Goal: Task Accomplishment & Management: Complete application form

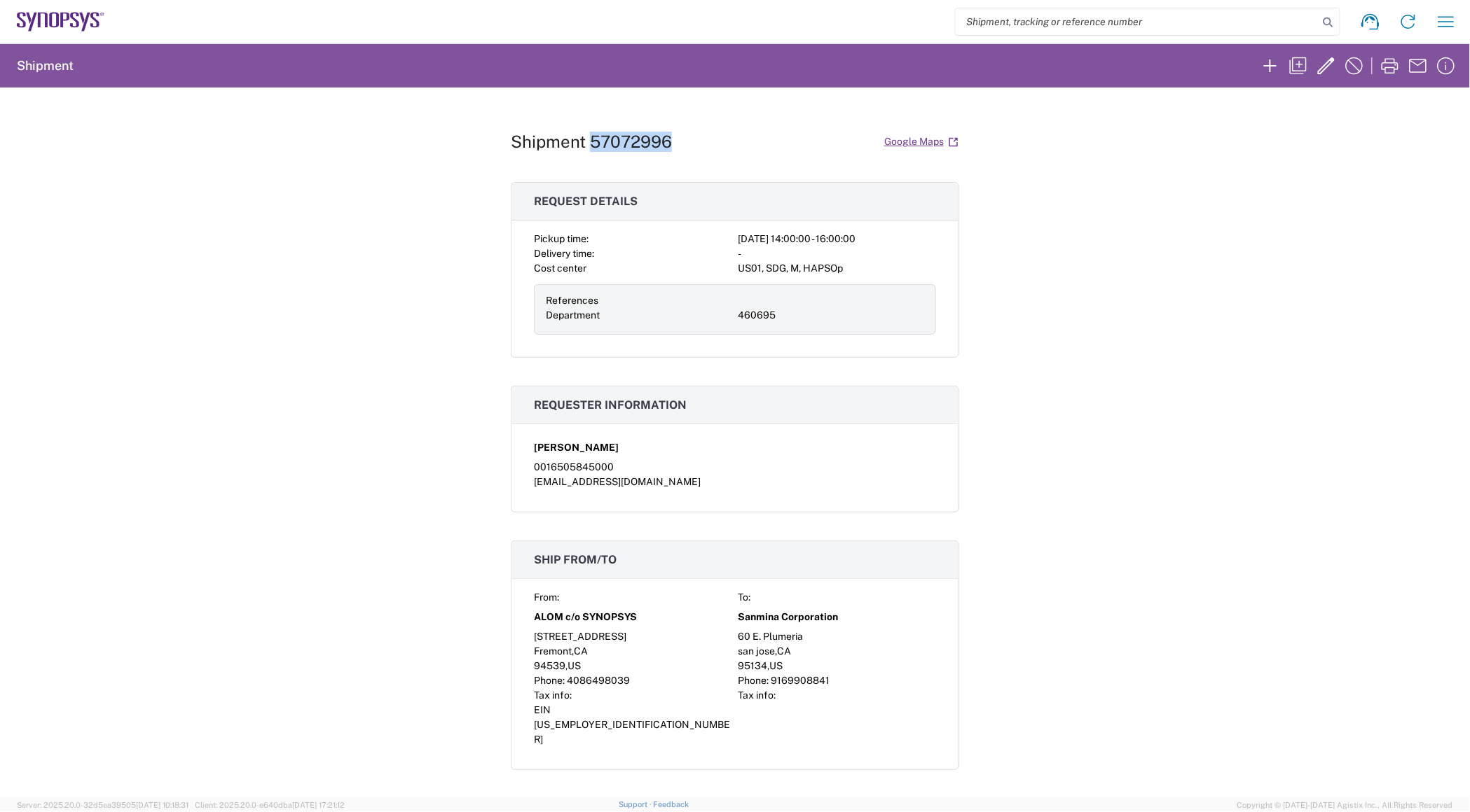
click at [30, 13] on icon at bounding box center [61, 21] width 87 height 19
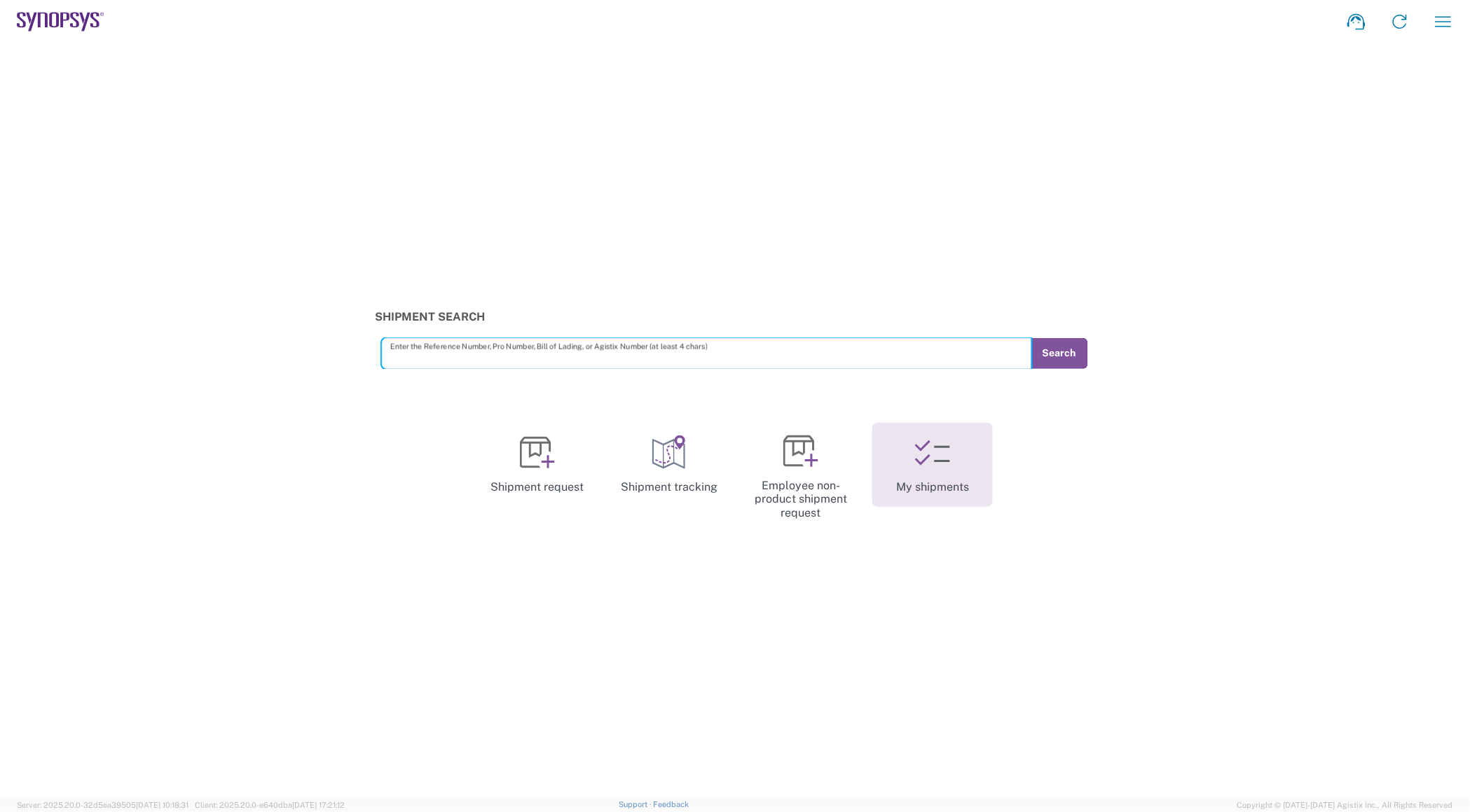
click at [940, 477] on link "My shipments" at bounding box center [933, 465] width 121 height 84
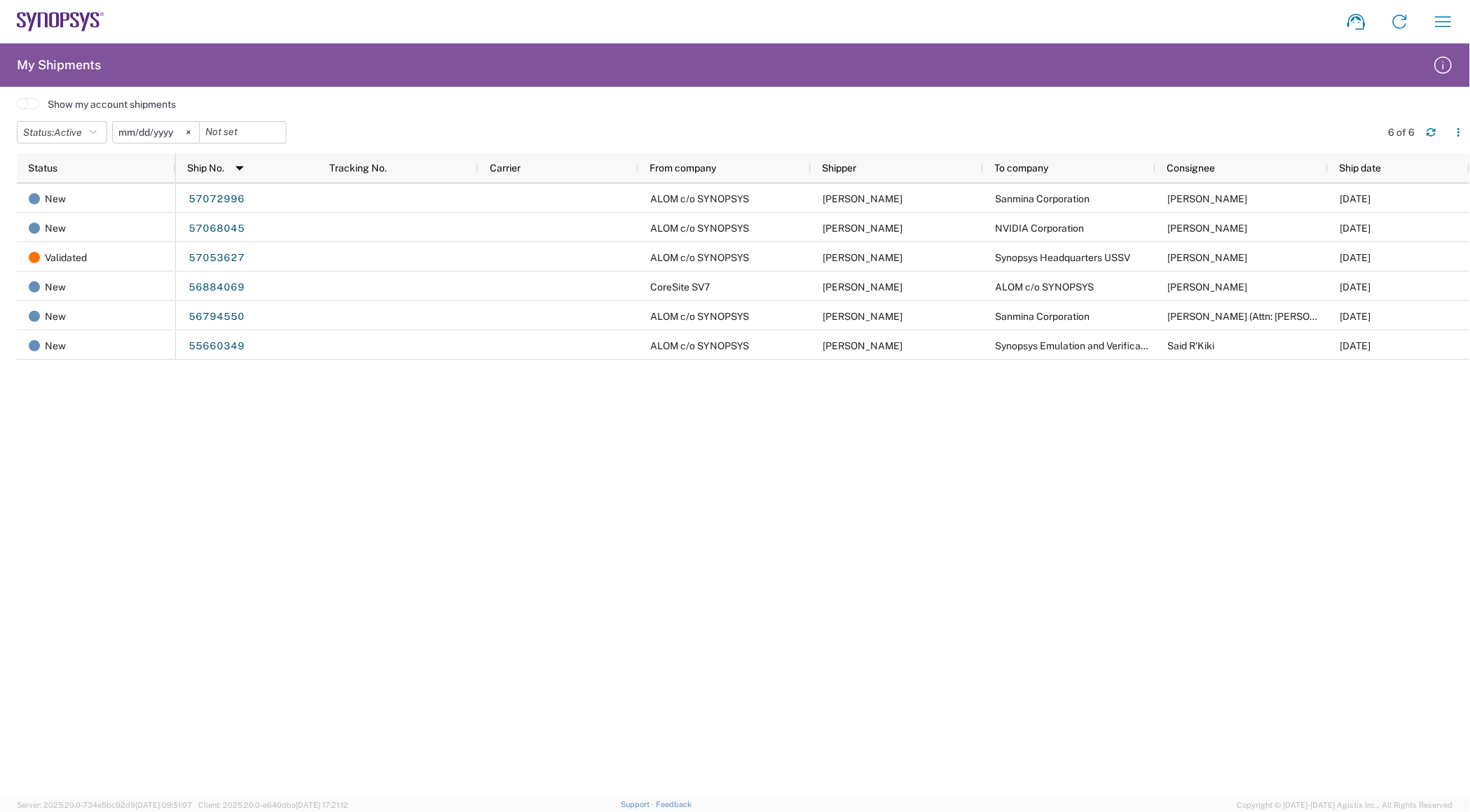
click at [83, 26] on icon at bounding box center [85, 22] width 8 height 19
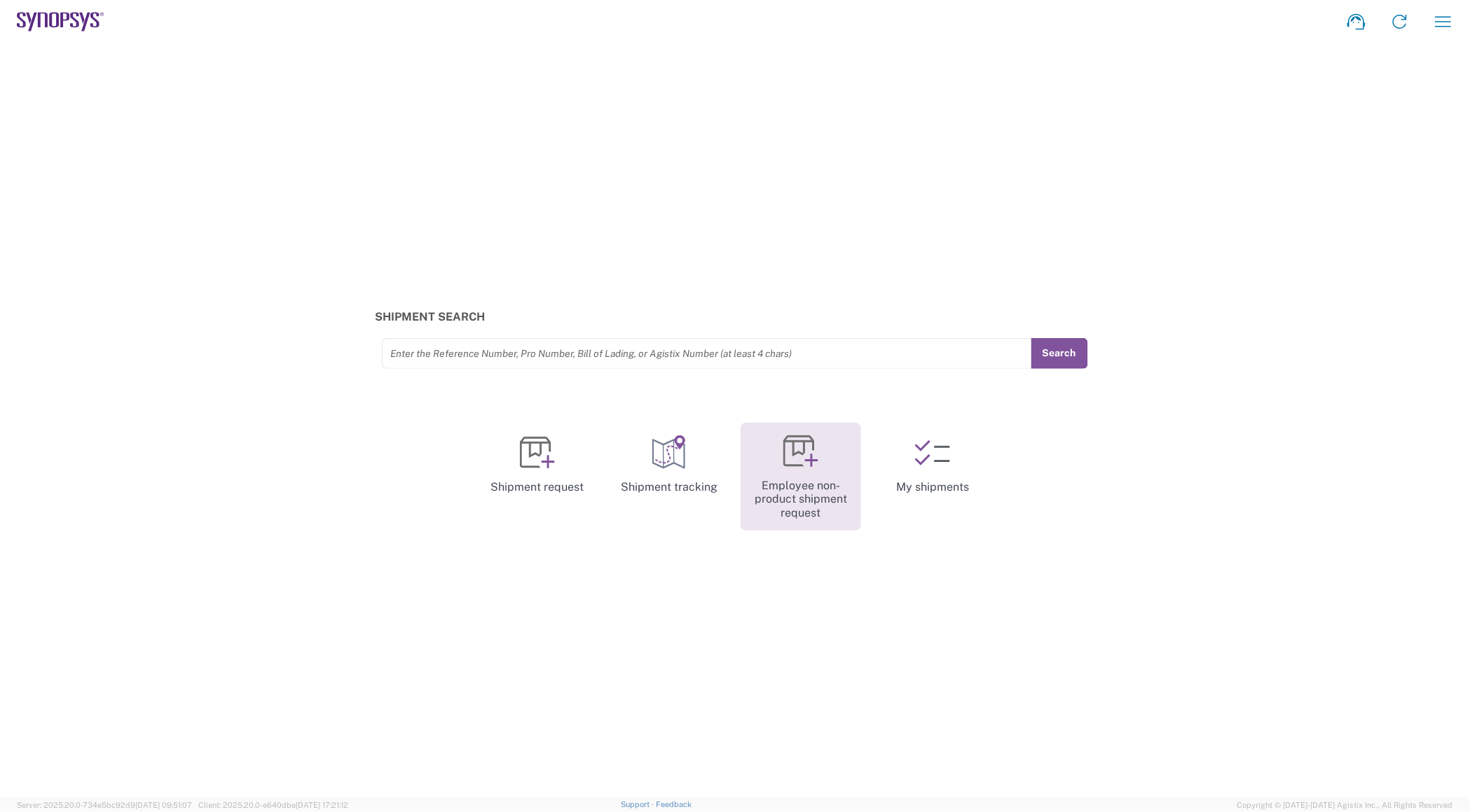
click at [753, 455] on link "Employee non-product shipment request" at bounding box center [801, 477] width 121 height 109
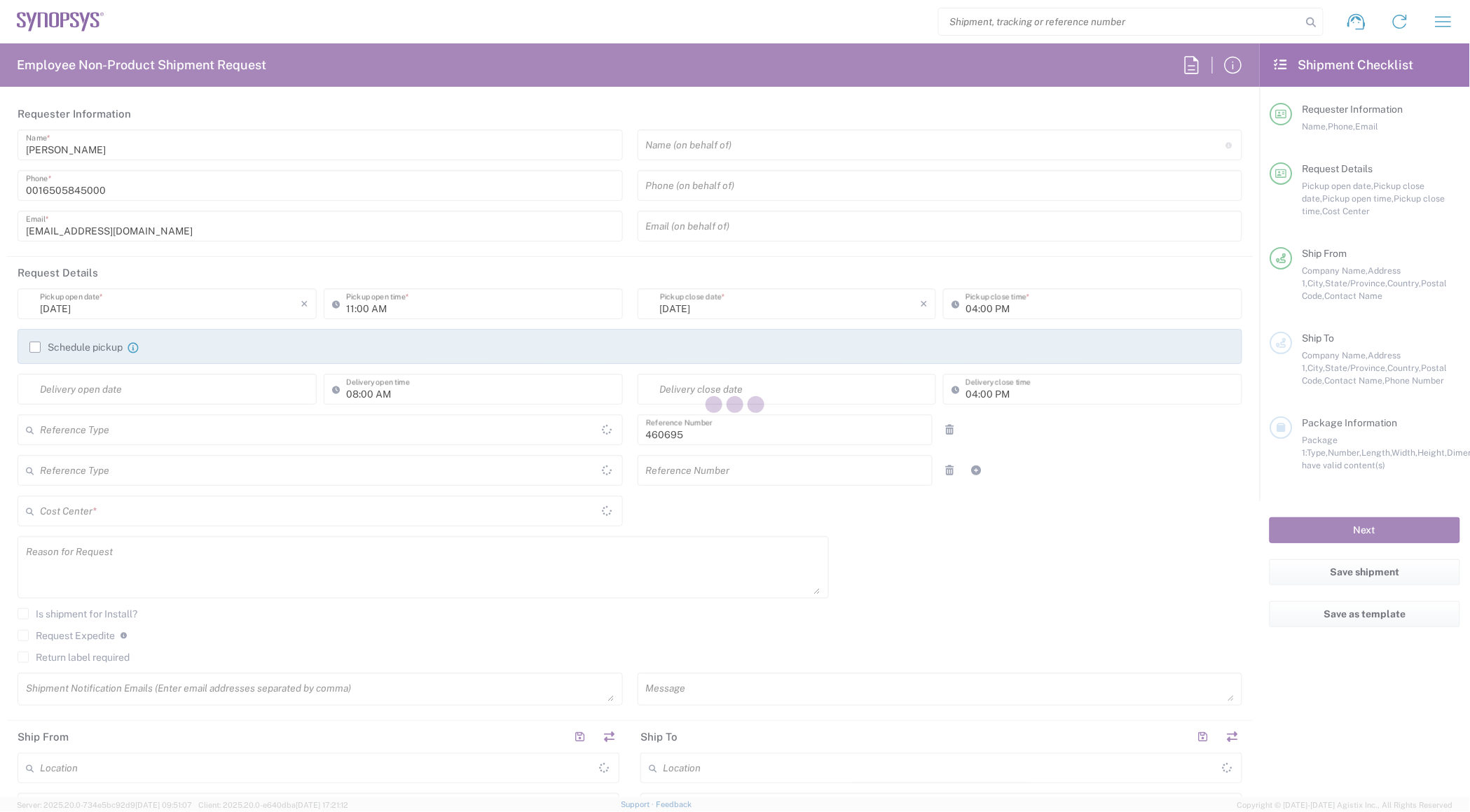
type input "Department"
type input "United States"
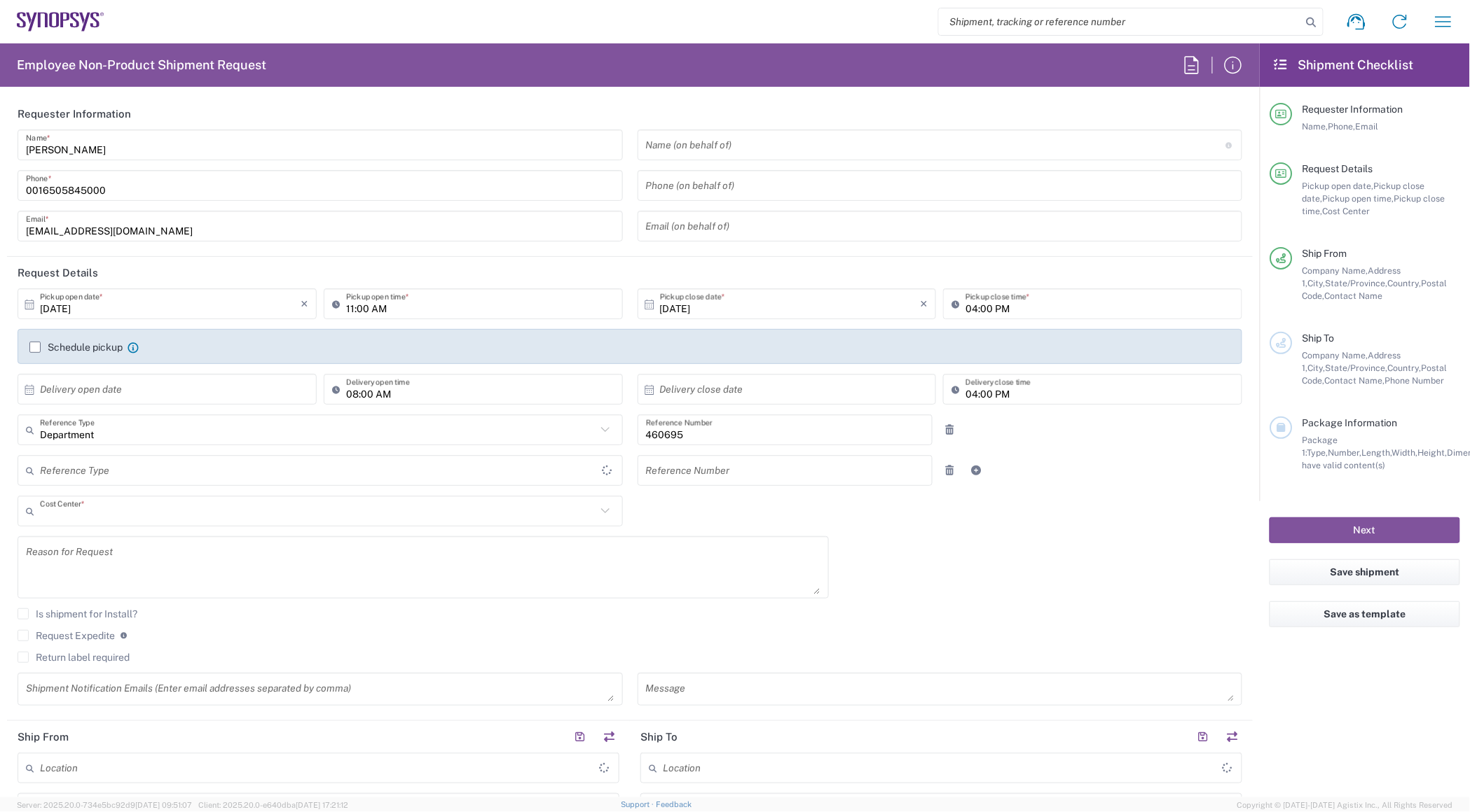
type input "US01, SDG, M, HAPSOp 460695"
type input "Delivered at Place"
type input "California"
type input "United States"
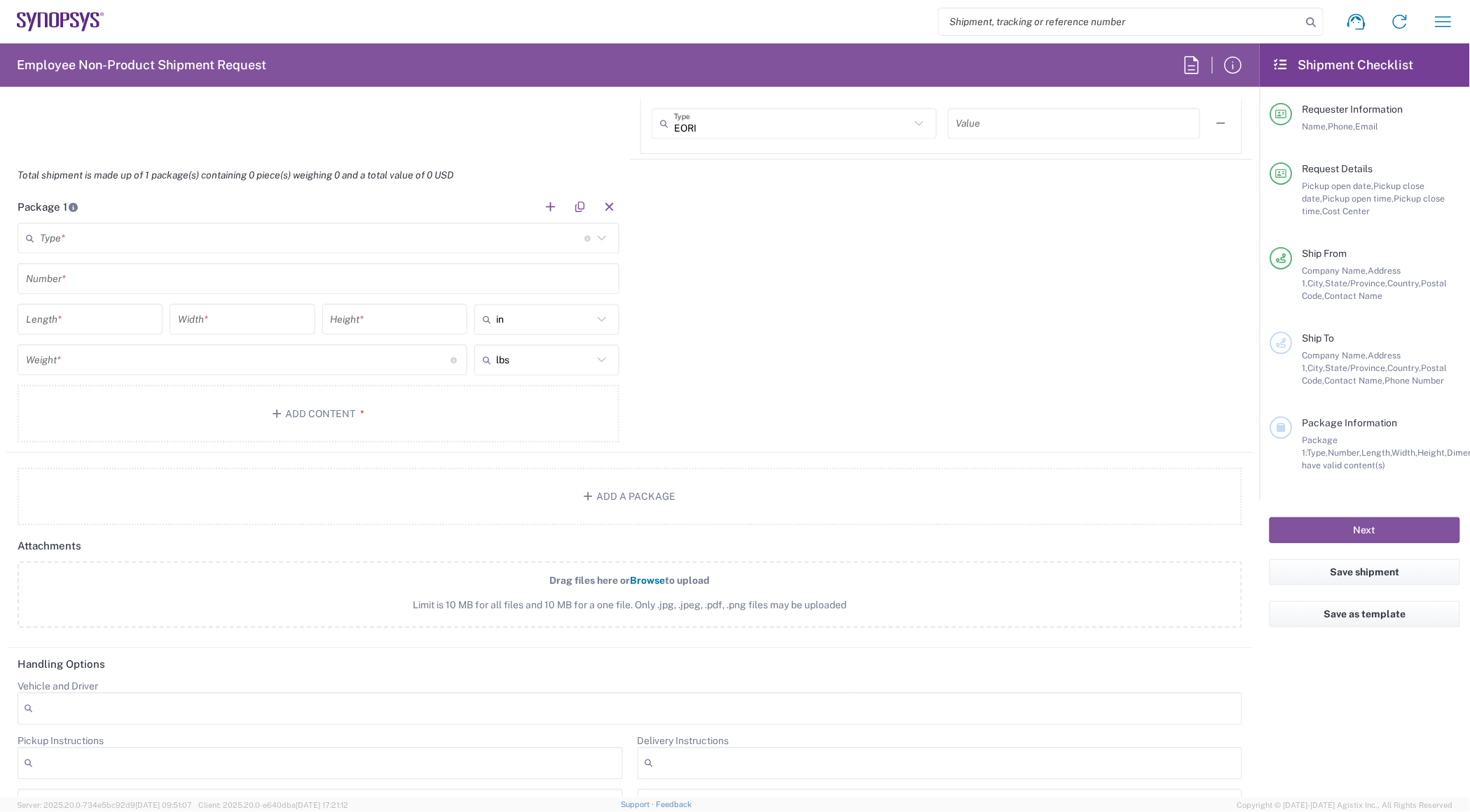
type input "Headquarters USSV"
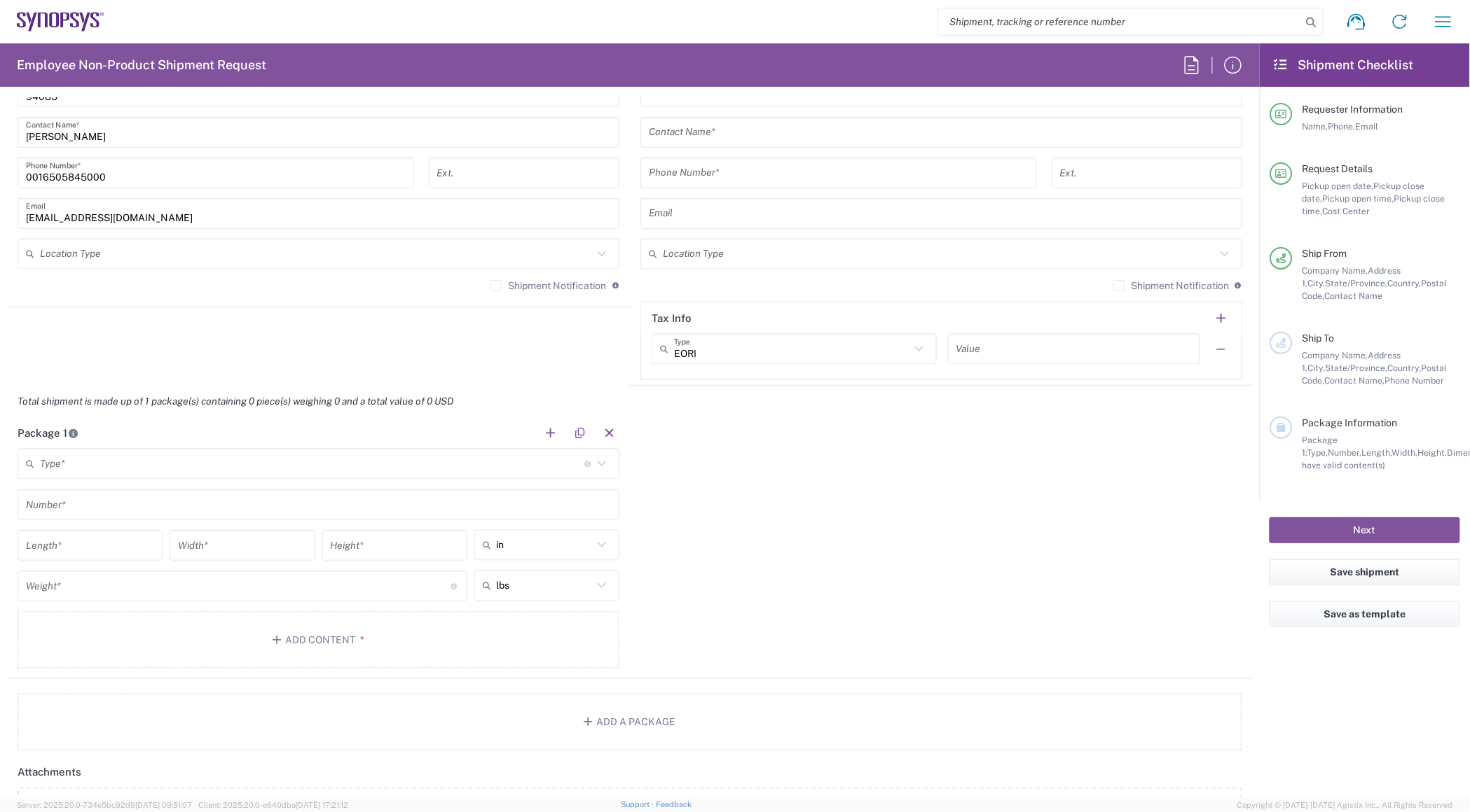
scroll to position [837, 0]
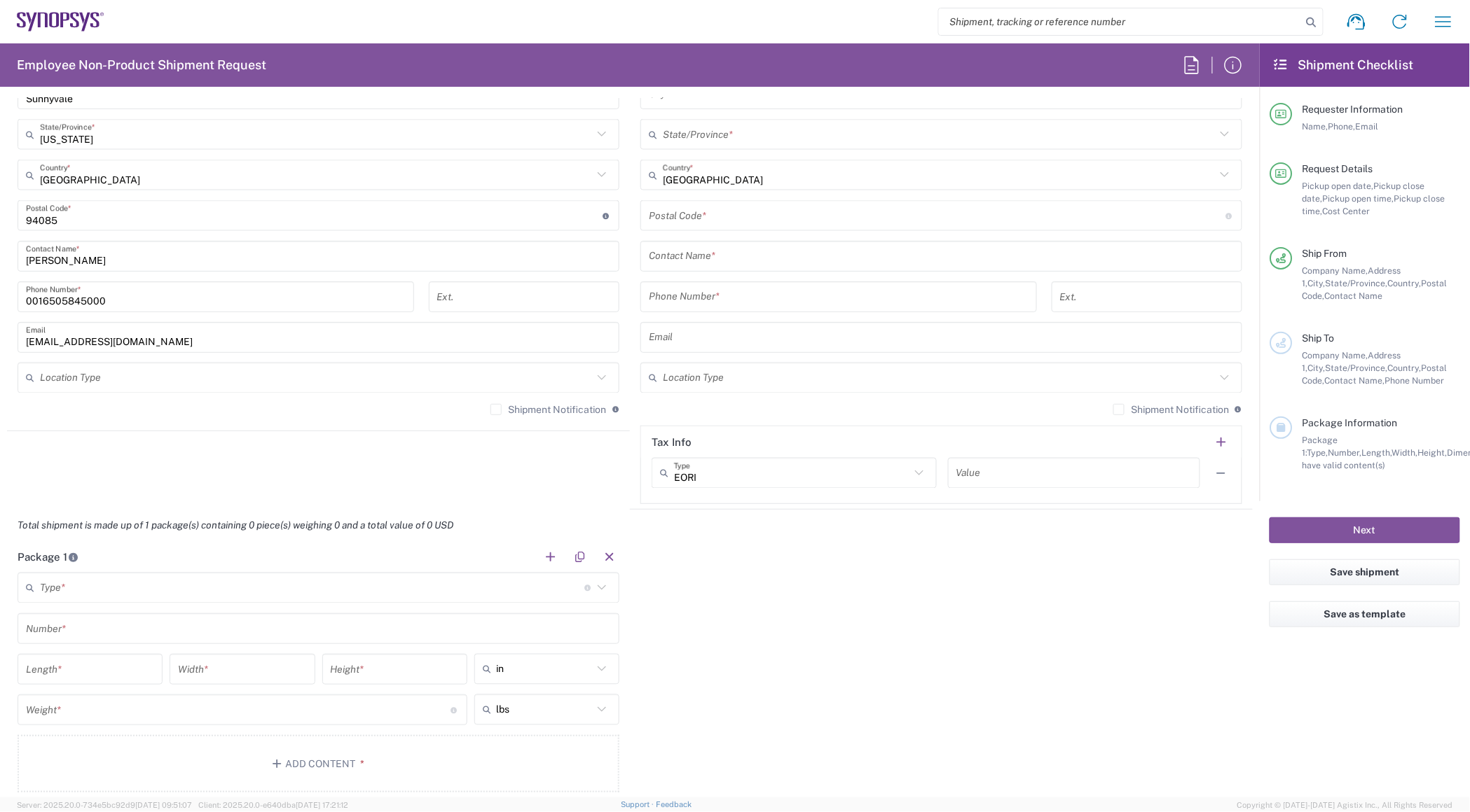
click at [981, 480] on input "text" at bounding box center [1074, 473] width 236 height 24
drag, startPoint x: 971, startPoint y: 605, endPoint x: 962, endPoint y: 505, distance: 100.4
click at [967, 590] on div "Package 1 Type * Material used to package goods Bale(s) Basket(s) Bolt(s) Bottl…" at bounding box center [629, 673] width 1246 height 262
click at [978, 479] on input "text" at bounding box center [1074, 473] width 236 height 24
paste input "SE556308280801"
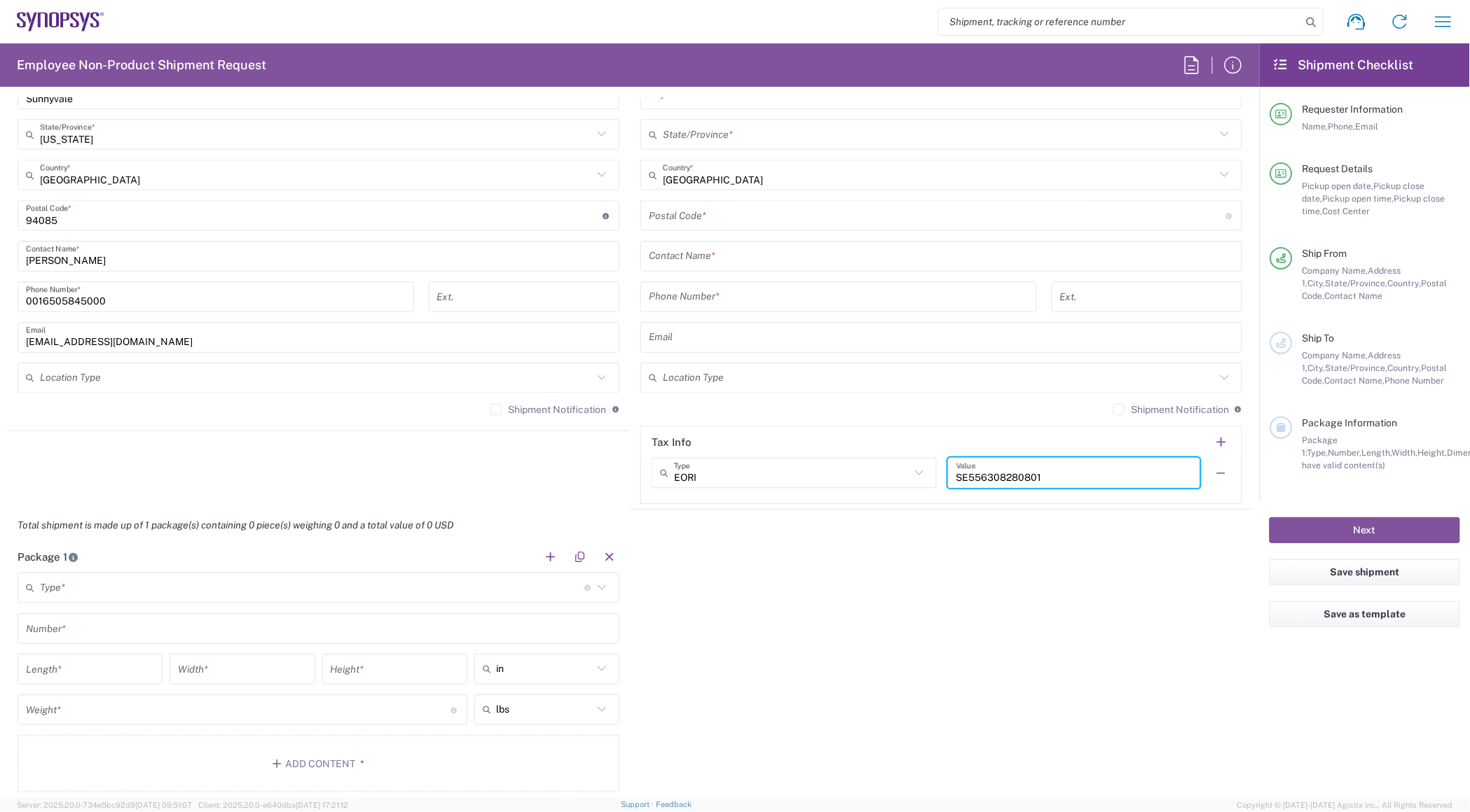
drag, startPoint x: 1050, startPoint y: 475, endPoint x: 862, endPoint y: 485, distance: 188.3
click at [892, 478] on div "EORI Type EORI EIN Other TIN VAT SE556308280801 Value" at bounding box center [941, 478] width 580 height 41
type input "SE556308280801"
